Goal: Find contact information: Find contact information

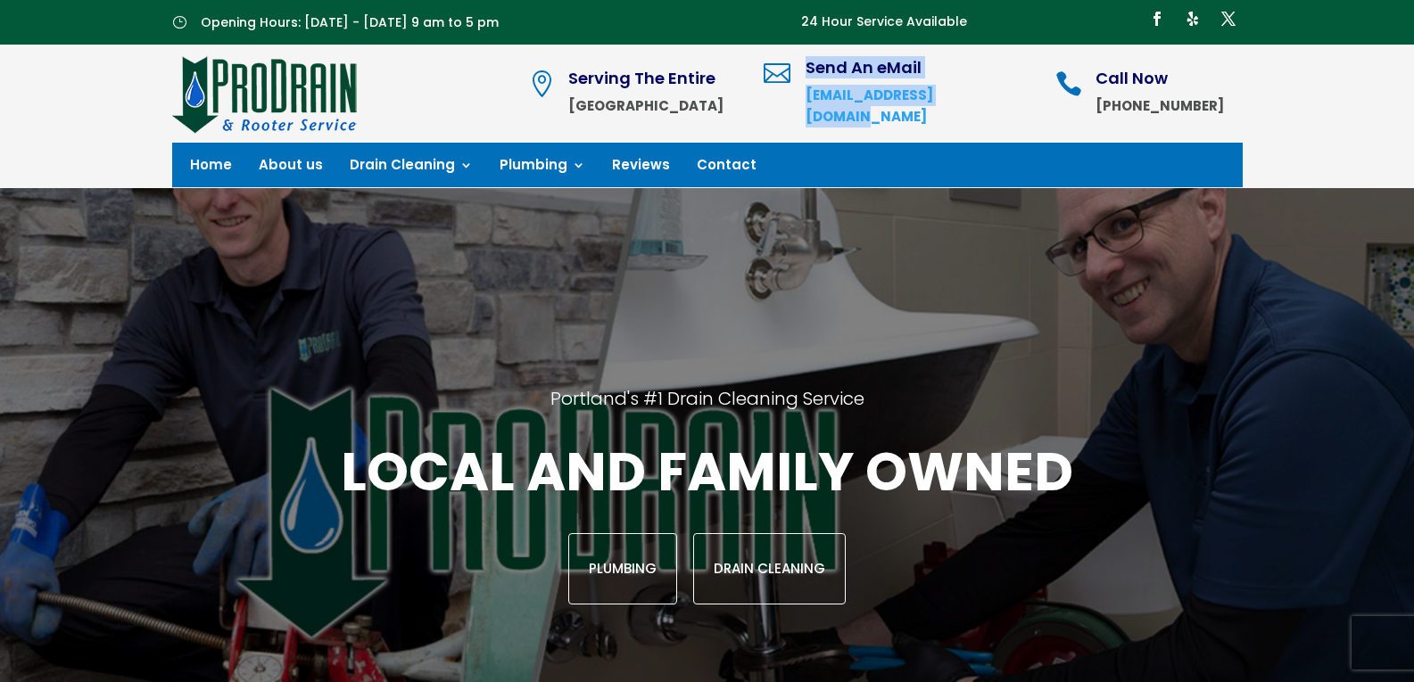
drag, startPoint x: 852, startPoint y: 112, endPoint x: 1046, endPoint y: 104, distance: 194.6
click at [1033, 104] on div " Send An eMail [EMAIL_ADDRESS][DOMAIN_NAME]" at bounding box center [897, 94] width 269 height 68
click at [1077, 110] on div " Serving The Entire Portland Metro Area  Send An eMail [EMAIL_ADDRESS][DOMAIN…" at bounding box center [884, 94] width 713 height 80
drag, startPoint x: 1076, startPoint y: 110, endPoint x: 993, endPoint y: 116, distance: 83.2
click at [993, 116] on div " Serving The Entire Portland Metro Area  Send An eMail [EMAIL_ADDRESS][DOMAIN…" at bounding box center [884, 94] width 713 height 80
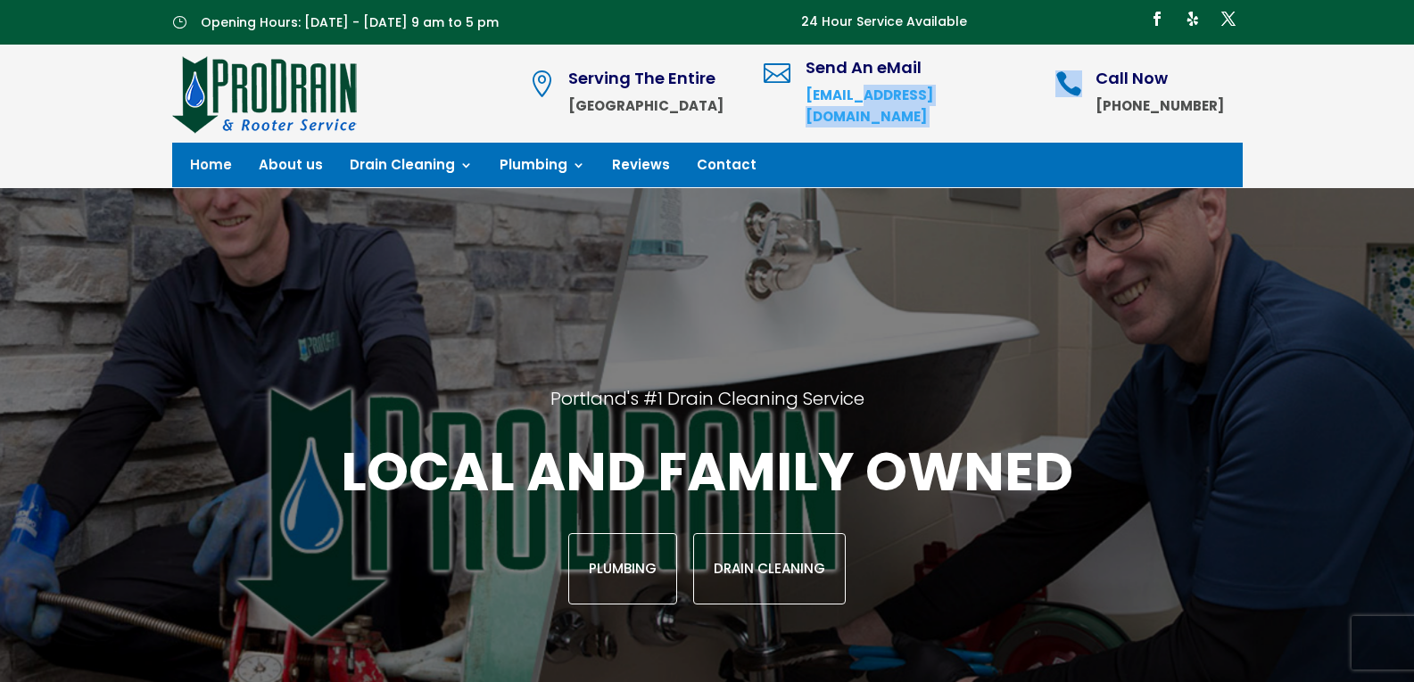
click at [1068, 114] on div " Serving The Entire Portland Metro Area  Send An eMail [EMAIL_ADDRESS][DOMAIN…" at bounding box center [884, 94] width 713 height 80
click at [1033, 105] on div " Send An eMail [EMAIL_ADDRESS][DOMAIN_NAME]" at bounding box center [897, 94] width 269 height 68
drag, startPoint x: 1050, startPoint y: 105, endPoint x: 871, endPoint y: 112, distance: 178.5
click at [871, 112] on div " Send An eMail [EMAIL_ADDRESS][DOMAIN_NAME]" at bounding box center [897, 94] width 269 height 68
copy strong "[EMAIL_ADDRESS][DOMAIN_NAME]"
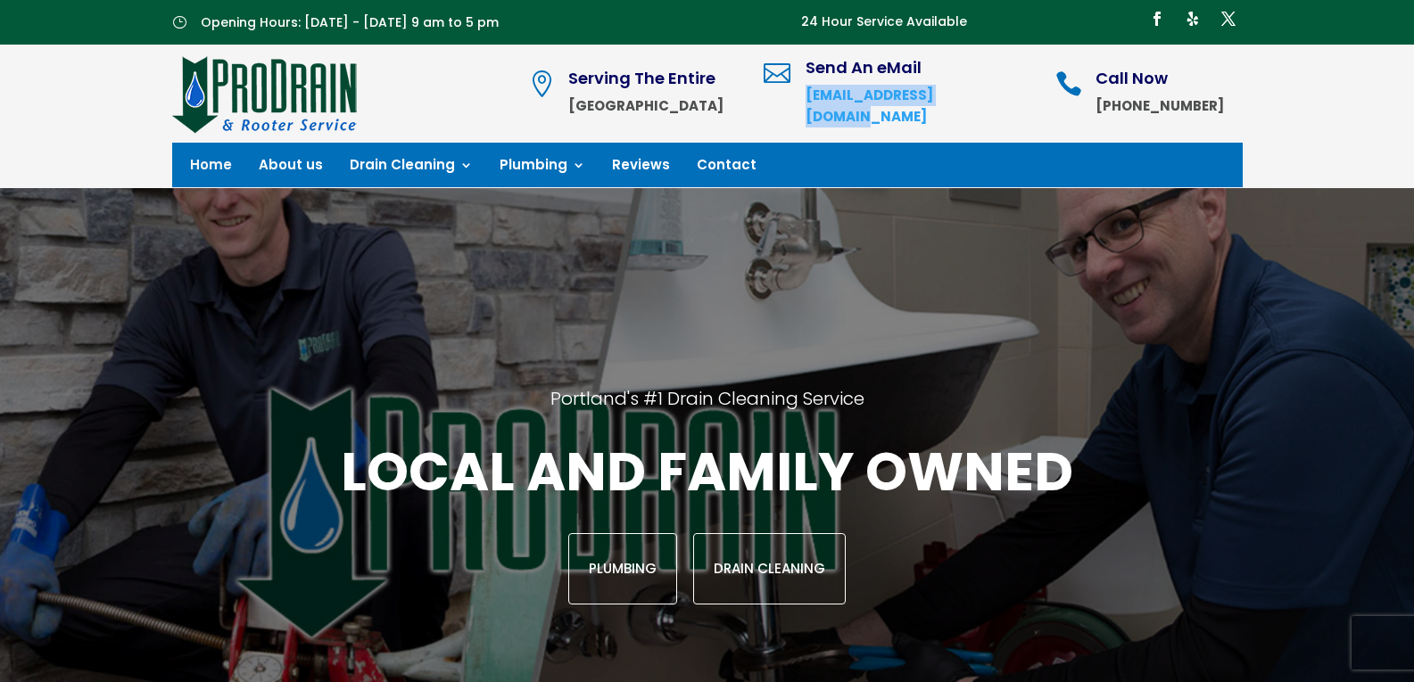
copy strong "[EMAIL_ADDRESS][DOMAIN_NAME]"
drag, startPoint x: 1111, startPoint y: 102, endPoint x: 1237, endPoint y: 107, distance: 125.9
click at [1237, 107] on div " Call Now [PHONE_NUMBER]" at bounding box center [1148, 93] width 186 height 46
copy strong "[PHONE_NUMBER]"
